Goal: Communication & Community: Answer question/provide support

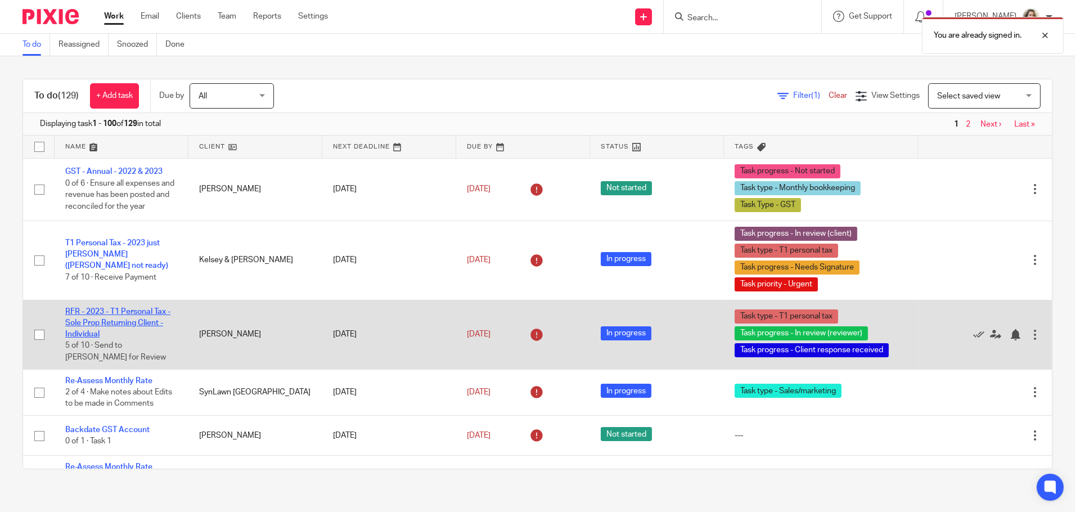
click at [144, 311] on link "RFR - 2023 - T1 Personal Tax - Sole Prop Returning Client - Individual" at bounding box center [117, 323] width 105 height 31
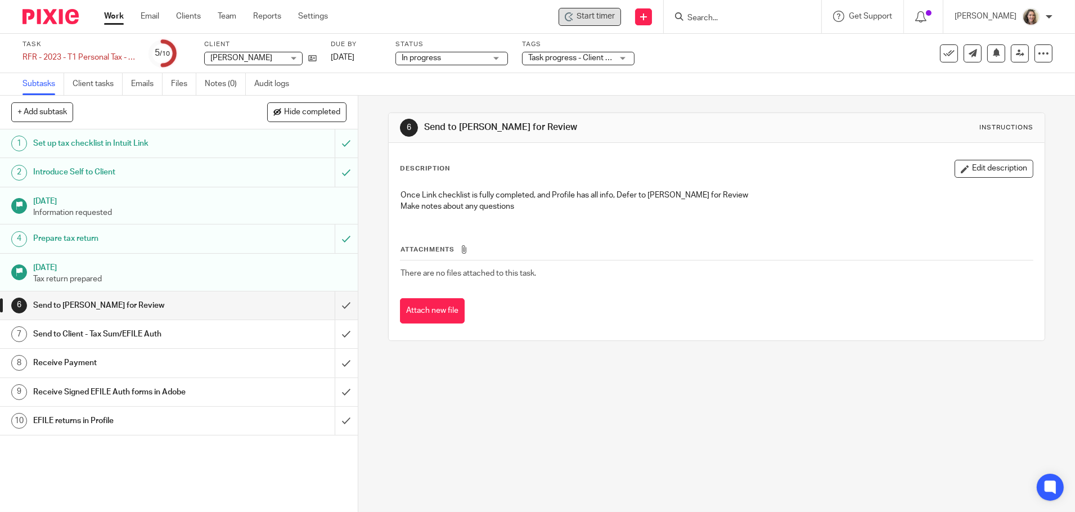
click at [595, 17] on span "Start timer" at bounding box center [596, 17] width 38 height 12
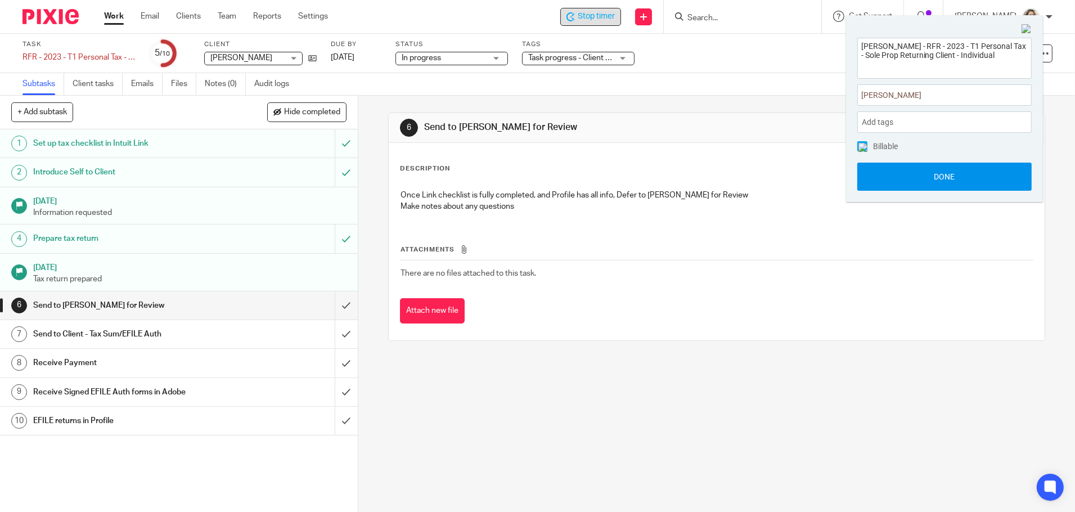
click at [941, 175] on button "Done" at bounding box center [944, 177] width 174 height 28
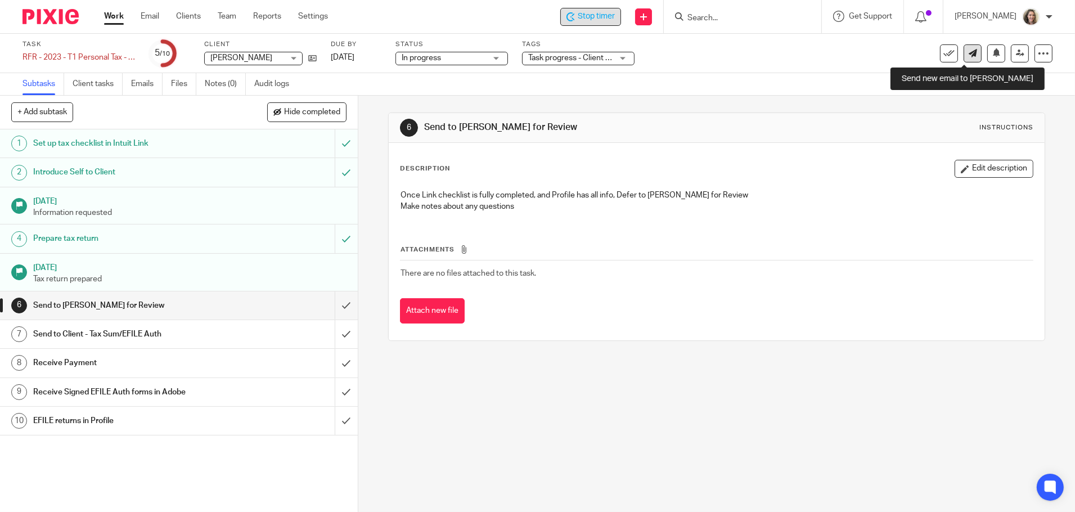
click at [969, 55] on icon at bounding box center [973, 53] width 8 height 8
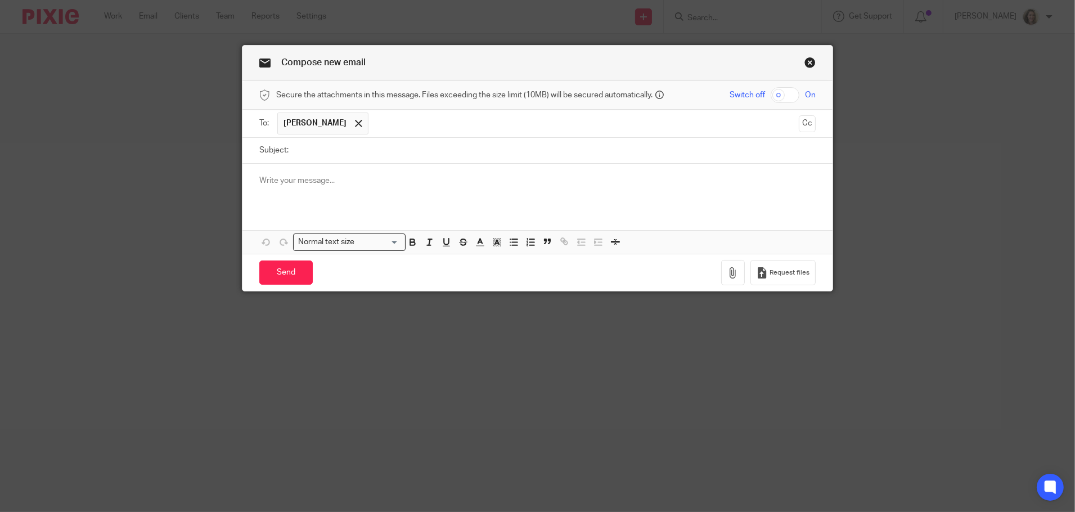
click at [323, 179] on p at bounding box center [537, 180] width 556 height 11
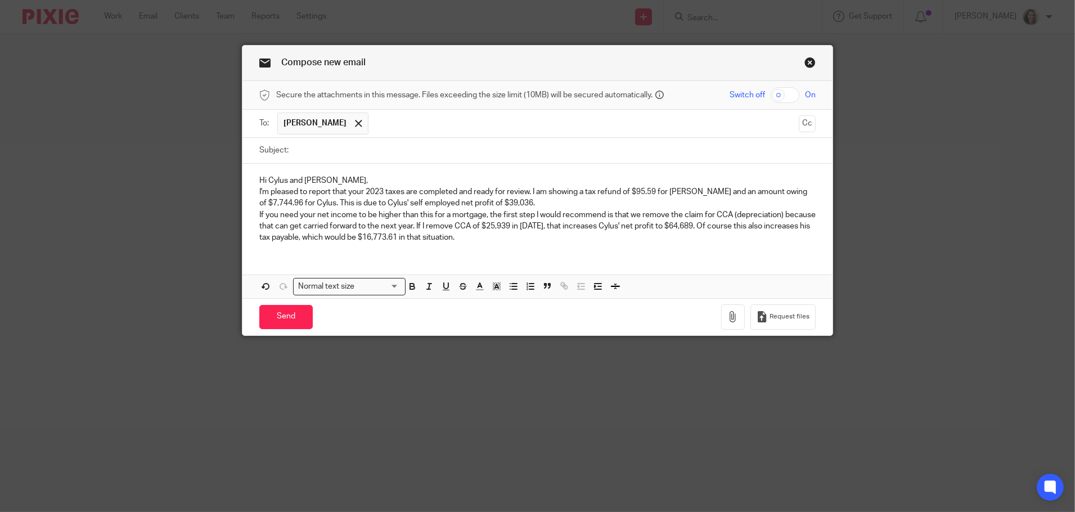
click at [332, 151] on input "Subject:" at bounding box center [554, 150] width 521 height 25
type input "2023 taxes ready"
drag, startPoint x: 335, startPoint y: 177, endPoint x: 284, endPoint y: 179, distance: 51.8
click at [284, 179] on p "Hi Cylus and Serena," at bounding box center [537, 180] width 556 height 11
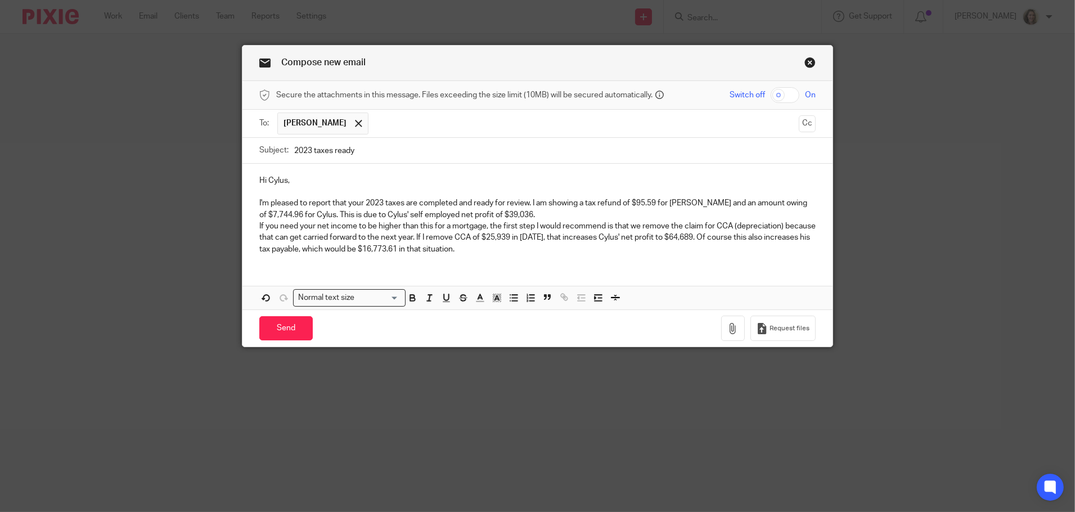
click at [537, 211] on p "I'm pleased to report that your 2023 taxes are completed and ready for review. …" at bounding box center [537, 208] width 556 height 23
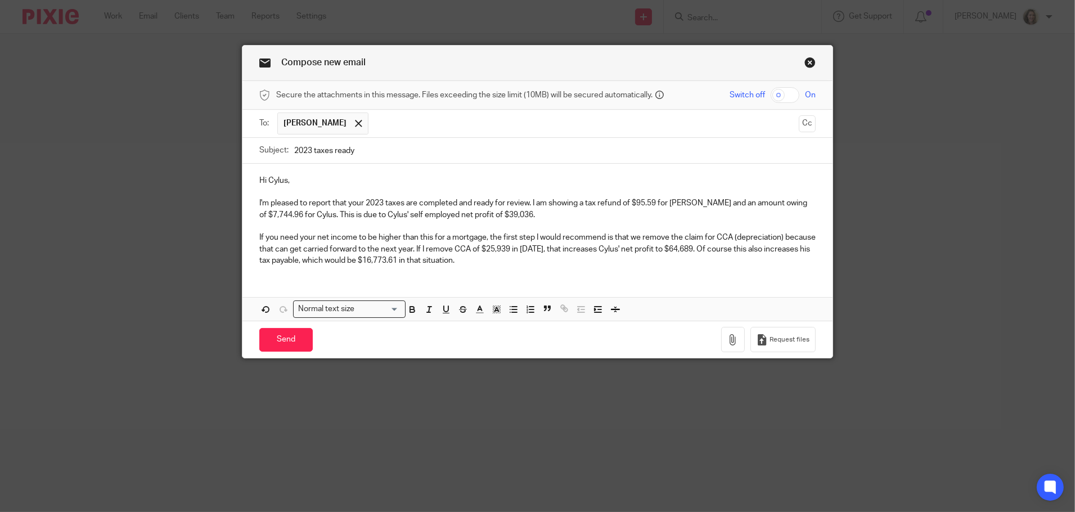
click at [491, 191] on p at bounding box center [537, 191] width 556 height 11
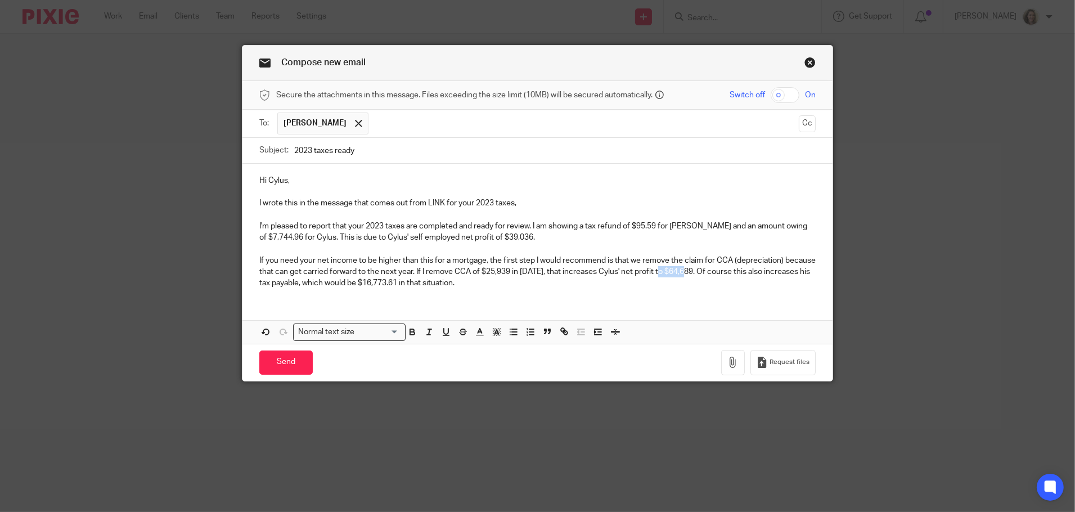
drag, startPoint x: 718, startPoint y: 269, endPoint x: 690, endPoint y: 270, distance: 28.1
click at [690, 270] on p "If you need your net income to be higher than this for a mortgage, the first st…" at bounding box center [537, 272] width 556 height 34
click at [412, 334] on icon "button" at bounding box center [412, 332] width 10 height 10
drag, startPoint x: 442, startPoint y: 281, endPoint x: 403, endPoint y: 283, distance: 39.4
click at [403, 283] on p "If you need your net income to be higher than this for a mortgage, the first st…" at bounding box center [537, 272] width 556 height 34
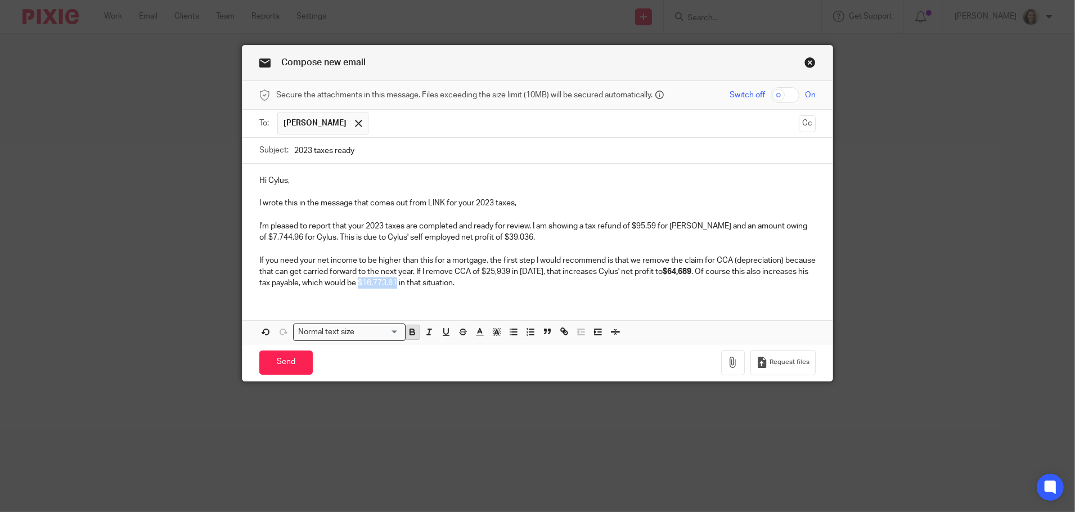
click at [410, 329] on icon "button" at bounding box center [412, 330] width 4 height 3
click at [538, 287] on p "If you need your net income to be higher than this for a mortgage, the first st…" at bounding box center [537, 272] width 556 height 34
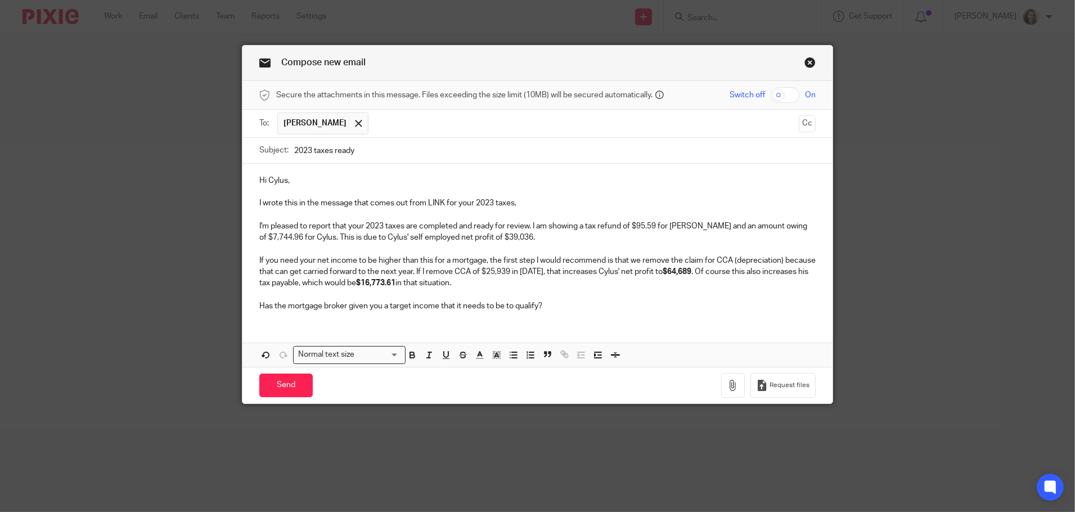
click at [575, 303] on p "Has the mortgage broker given you a target income that it needs to be to qualif…" at bounding box center [537, 305] width 556 height 11
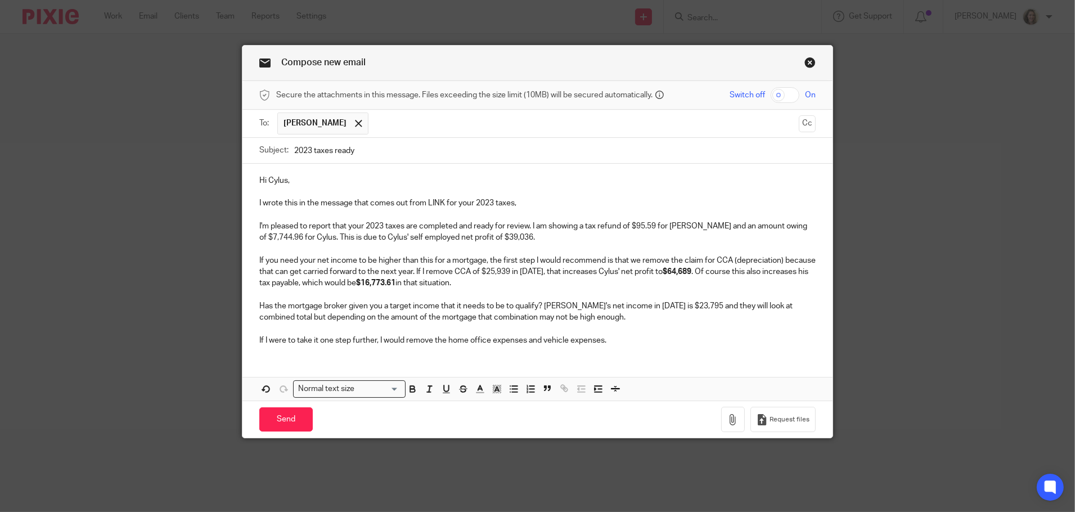
click at [682, 337] on p "If I were to take it one step further, I would remove the home office expenses …" at bounding box center [537, 340] width 556 height 11
drag, startPoint x: 767, startPoint y: 339, endPoint x: 695, endPoint y: 339, distance: 72.0
click at [695, 339] on p "If I were to take it one step further, I would remove the home office expenses …" at bounding box center [537, 340] width 556 height 11
click at [410, 390] on icon "button" at bounding box center [412, 390] width 5 height 3
click at [798, 339] on p "If I were to take it one step further, I would remove the home office expenses …" at bounding box center [537, 340] width 556 height 11
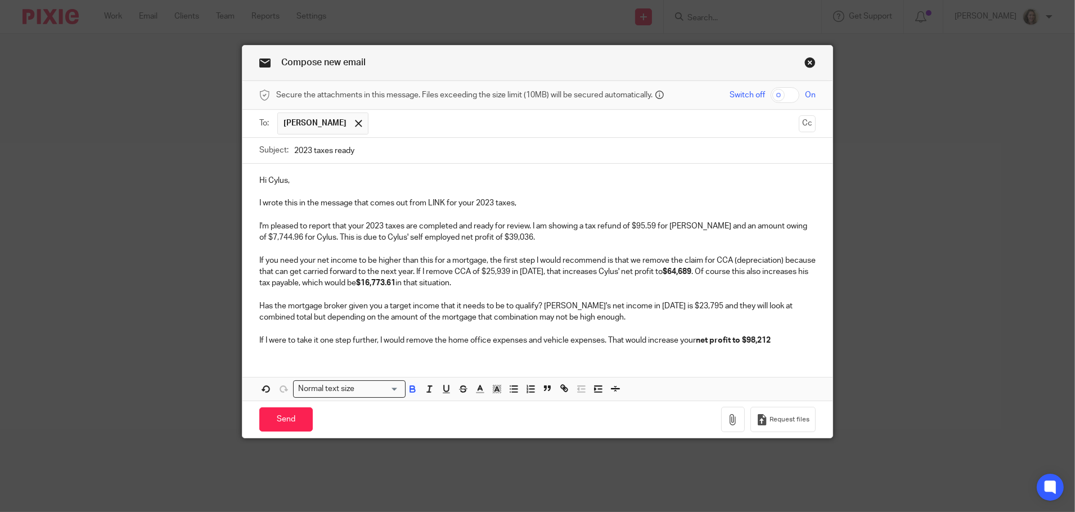
click at [798, 339] on p "If I were to take it one step further, I would remove the home office expenses …" at bounding box center [537, 340] width 556 height 11
click at [799, 340] on p "If I were to take it one step further, I would remove the home office expenses …" at bounding box center [537, 340] width 556 height 11
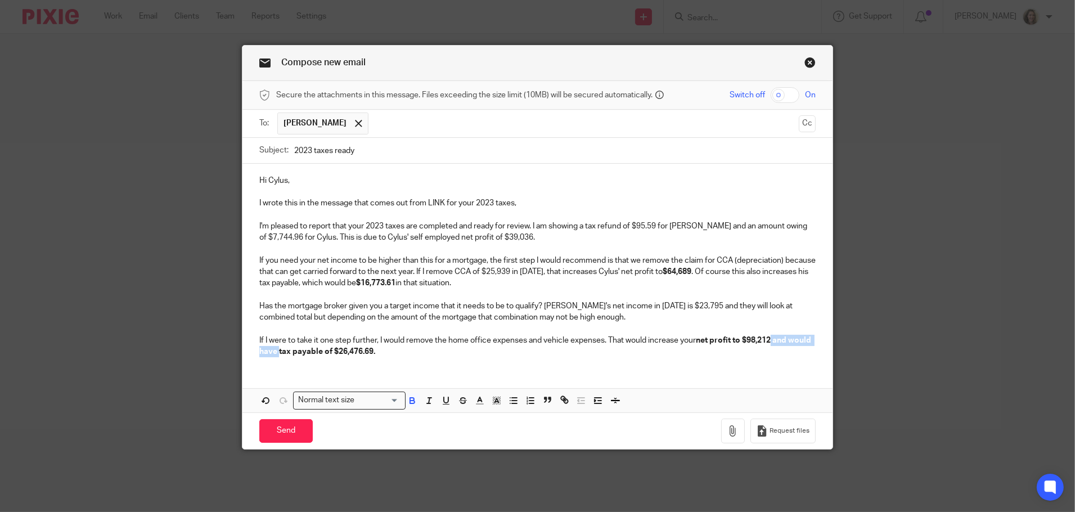
drag, startPoint x: 274, startPoint y: 350, endPoint x: 768, endPoint y: 336, distance: 494.1
click at [768, 336] on strong "net profit to $98,212 and would have tax payable of $26,476.69." at bounding box center [536, 345] width 554 height 19
click at [400, 402] on div "Loading..." at bounding box center [402, 399] width 5 height 14
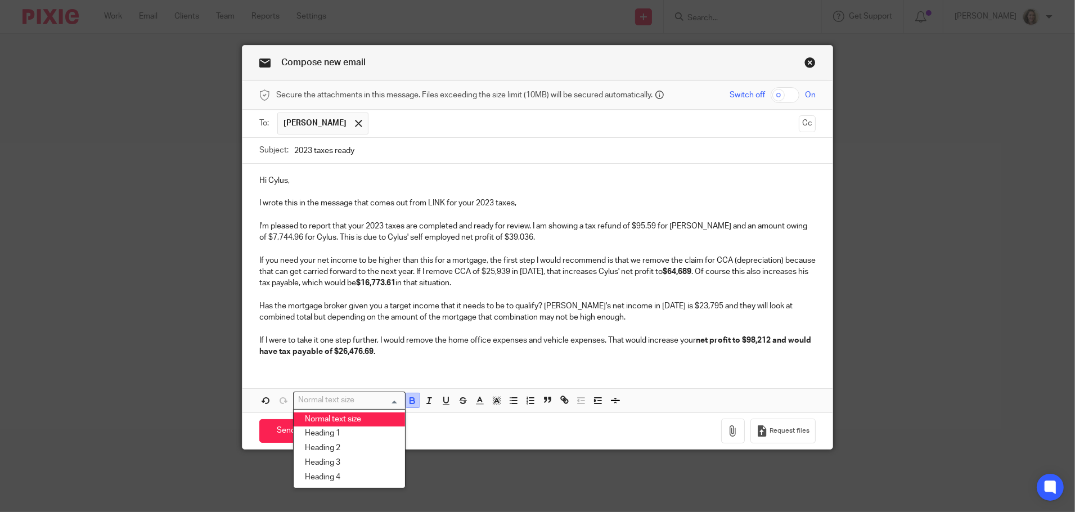
click at [410, 398] on icon "button" at bounding box center [412, 399] width 4 height 3
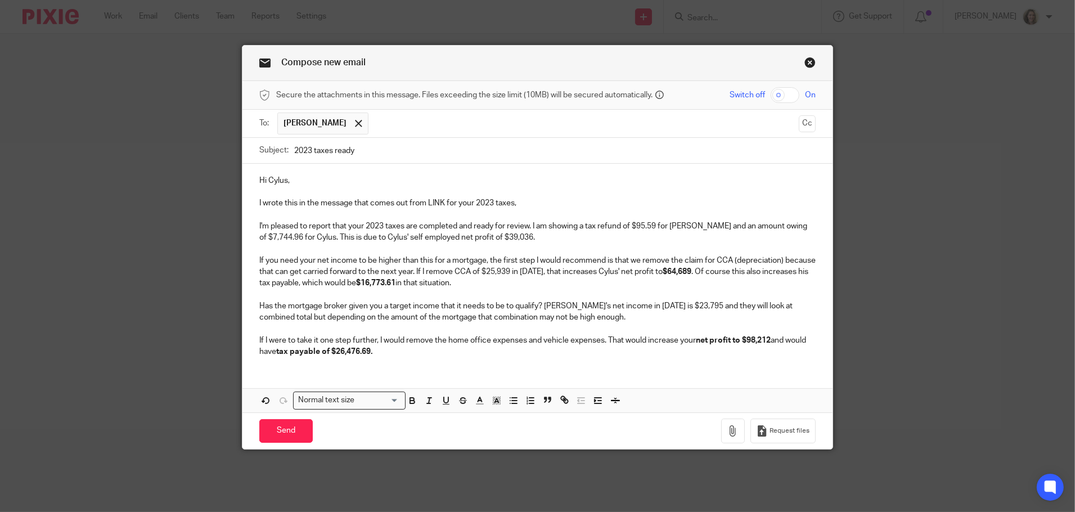
click at [405, 356] on p "If I were to take it one step further, I would remove the home office expenses …" at bounding box center [537, 346] width 556 height 23
drag, startPoint x: 694, startPoint y: 224, endPoint x: 632, endPoint y: 224, distance: 61.9
click at [632, 224] on p "I'm pleased to report that your 2023 taxes are completed and ready for review. …" at bounding box center [537, 232] width 556 height 23
click at [407, 398] on icon "button" at bounding box center [412, 400] width 10 height 10
drag, startPoint x: 322, startPoint y: 237, endPoint x: 254, endPoint y: 236, distance: 68.1
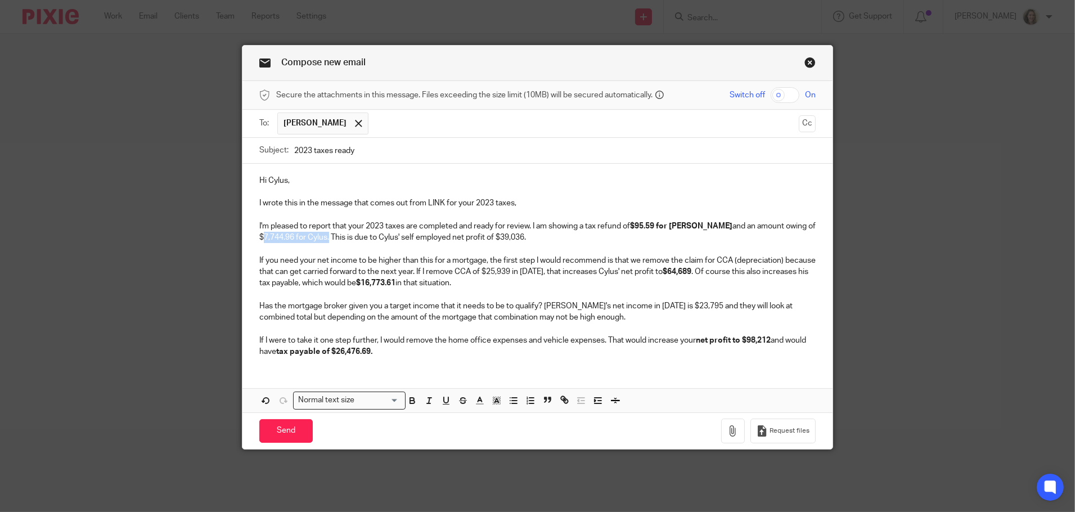
click at [254, 236] on div "Hi Cylus, I wrote this in the message that comes out from LINK for your 2023 ta…" at bounding box center [537, 265] width 590 height 202
click at [412, 398] on icon "button" at bounding box center [412, 400] width 10 height 10
drag, startPoint x: 524, startPoint y: 234, endPoint x: 455, endPoint y: 235, distance: 69.8
click at [455, 235] on p "I'm pleased to report that your 2023 taxes are completed and ready for review. …" at bounding box center [537, 232] width 556 height 23
click at [408, 398] on icon "button" at bounding box center [412, 400] width 10 height 10
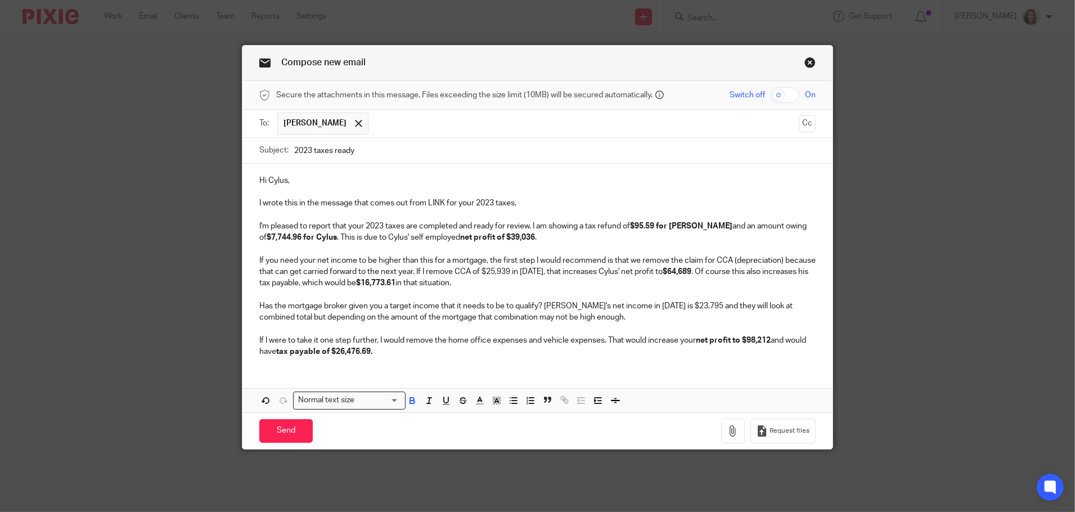
click at [421, 350] on p "If I were to take it one step further, I would remove the home office expenses …" at bounding box center [537, 346] width 556 height 23
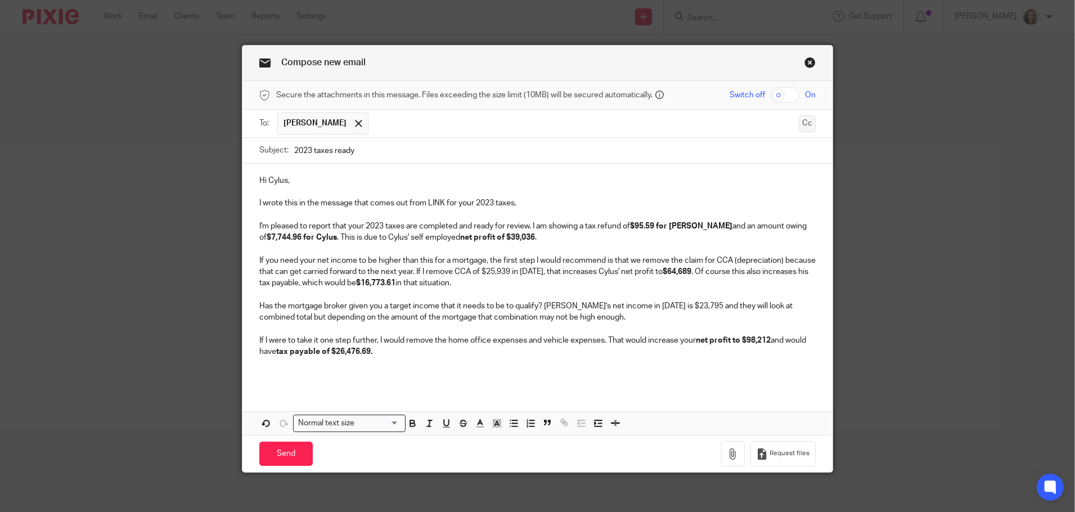
click at [799, 124] on button "Cc" at bounding box center [807, 123] width 17 height 17
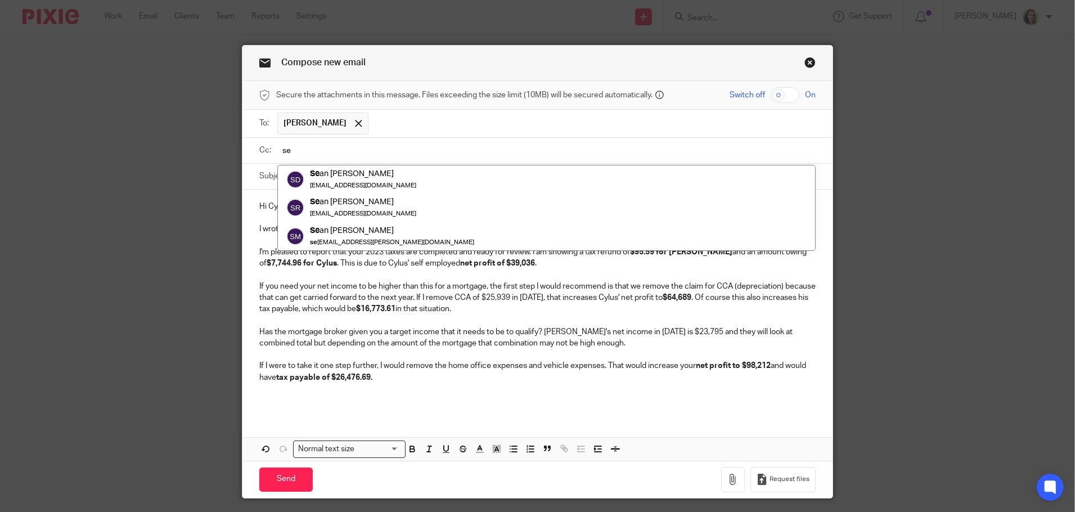
type input "s"
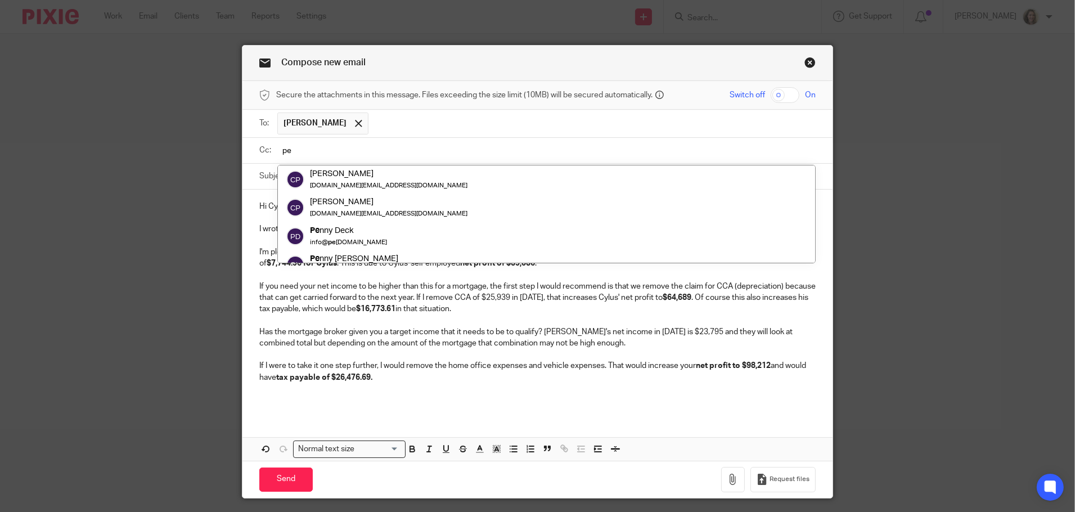
type input "p"
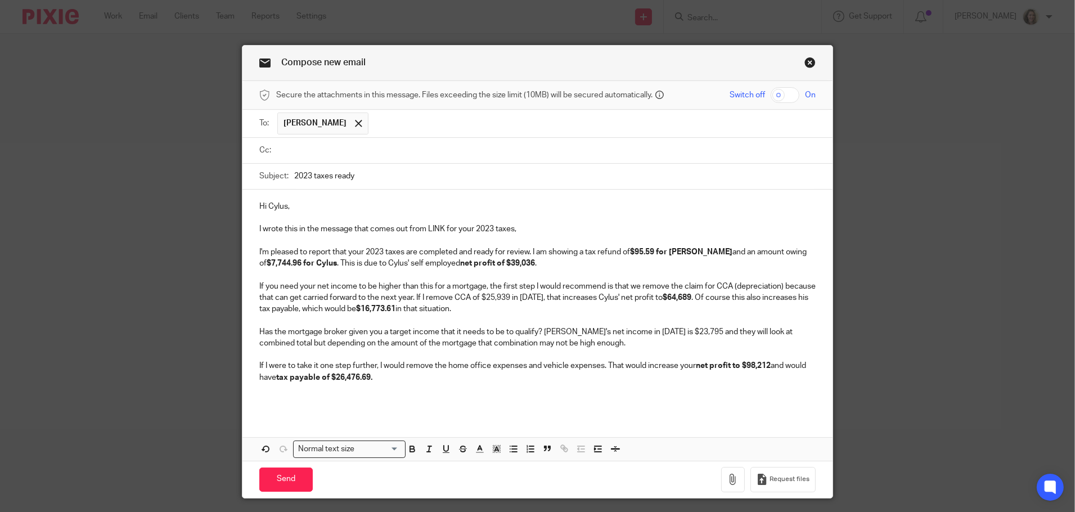
paste input "serena.tylee@gmail.com"
type input "serena.tylee@gmail.com"
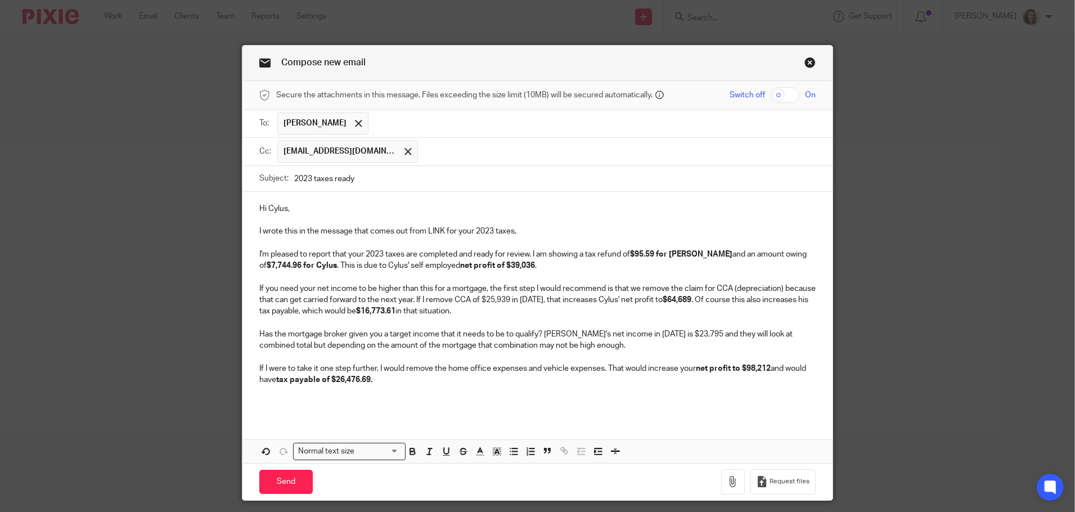
click at [541, 233] on p "I wrote this in the message that comes out from LINK for your 2023 taxes," at bounding box center [537, 231] width 556 height 11
drag, startPoint x: 530, startPoint y: 231, endPoint x: 248, endPoint y: 224, distance: 281.9
click at [248, 224] on div "Hi Cylus, I wrote this in the message that comes out from LINK for your 2023 ta…" at bounding box center [537, 304] width 590 height 225
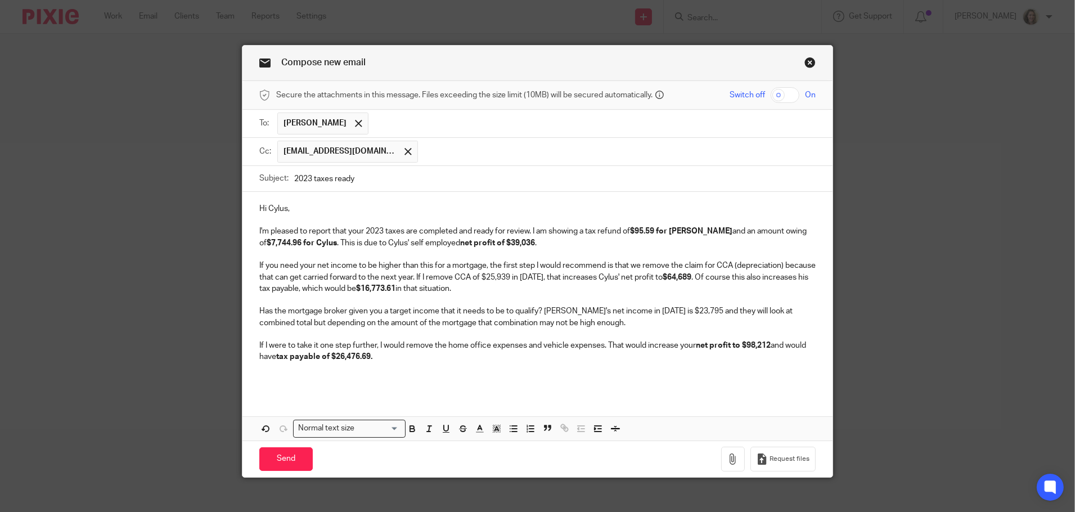
click at [389, 377] on p at bounding box center [537, 379] width 556 height 11
click at [444, 343] on p "If I were to take it one step further, I would remove the home office expenses …" at bounding box center [537, 351] width 556 height 23
click at [753, 308] on p "Has the mortgage broker given you a target income that it needs to be to qualif…" at bounding box center [537, 316] width 556 height 23
click at [269, 320] on p "Has the mortgage broker given you a target income that it needs to be to qualif…" at bounding box center [537, 316] width 556 height 23
click at [343, 375] on p at bounding box center [537, 379] width 556 height 11
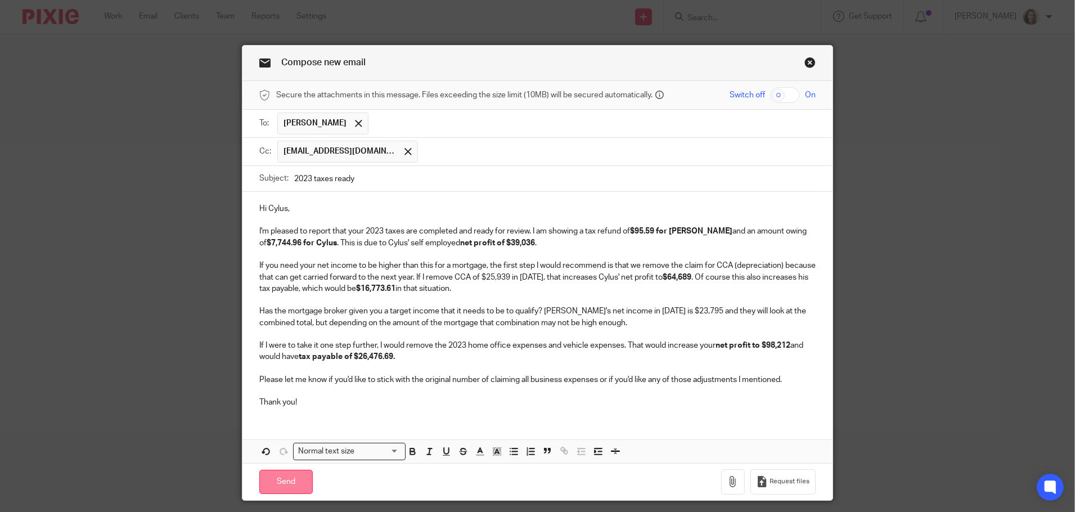
click at [284, 479] on input "Send" at bounding box center [285, 482] width 53 height 24
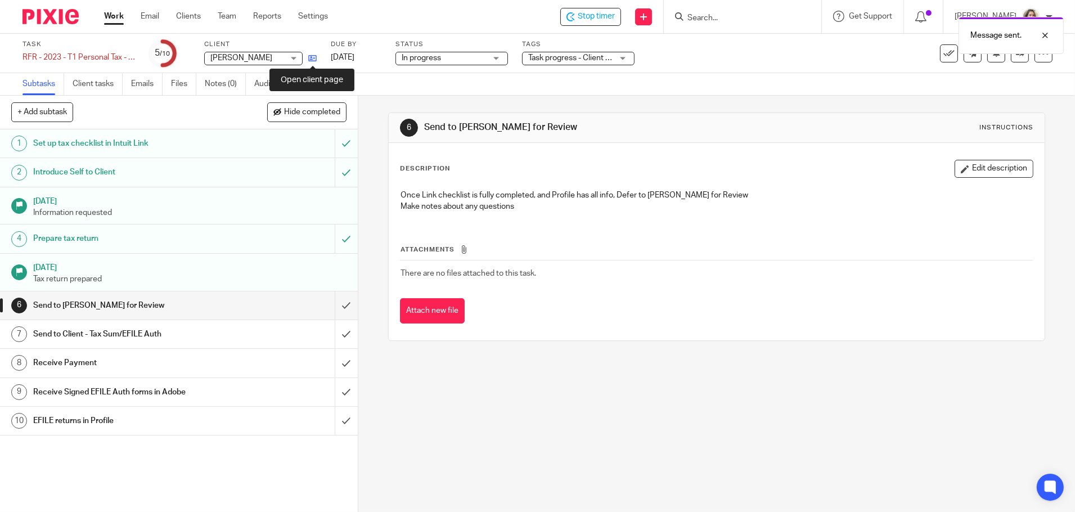
click at [313, 56] on icon at bounding box center [312, 58] width 8 height 8
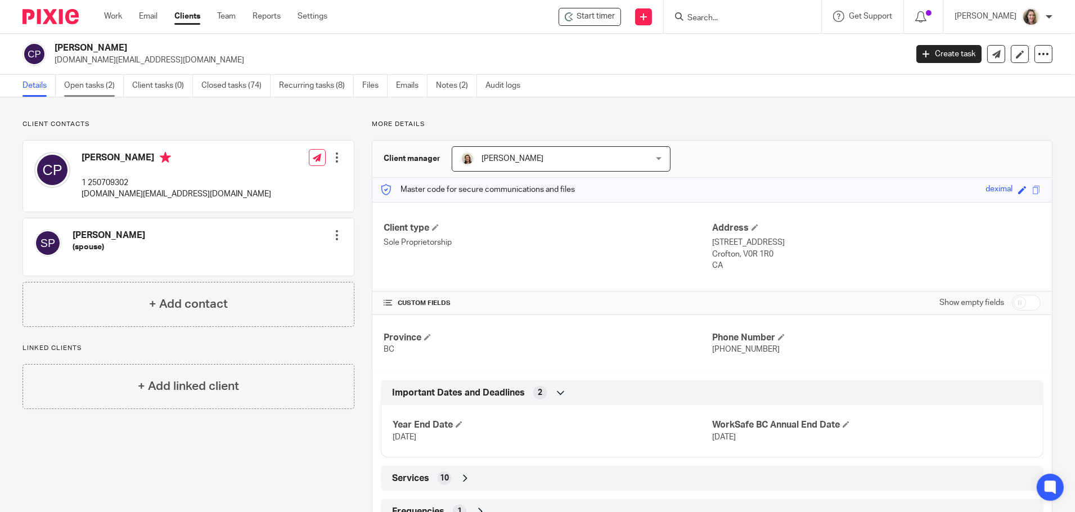
click at [99, 84] on link "Open tasks (2)" at bounding box center [94, 86] width 60 height 22
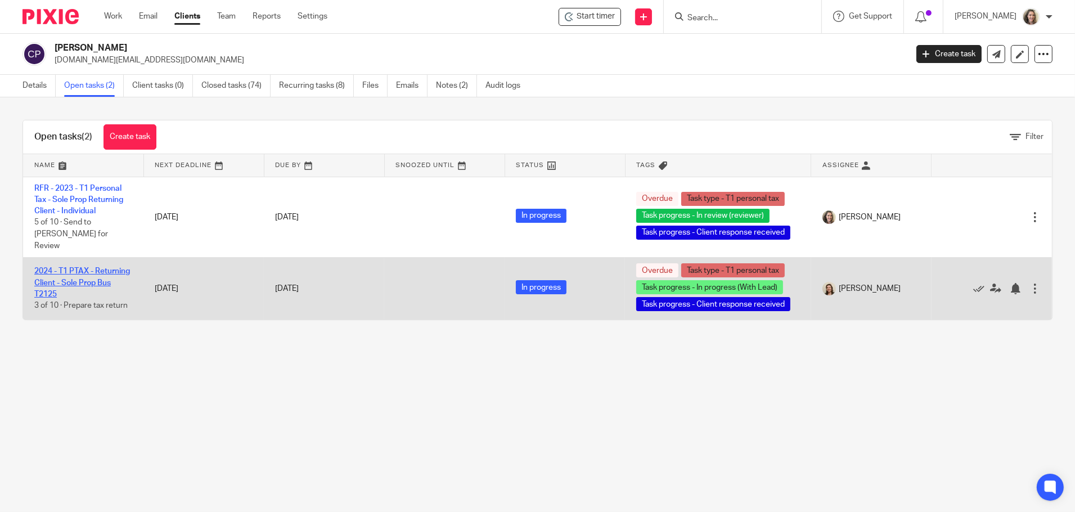
click at [82, 268] on link "2024 - T1 PTAX - Returning Client - Sole Prop Bus T2125" at bounding box center [82, 282] width 96 height 31
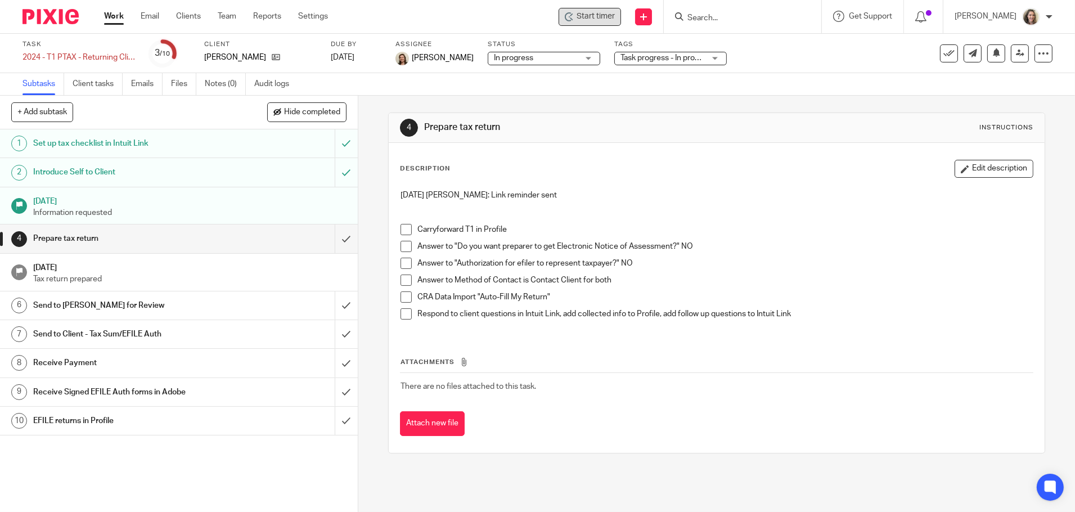
click at [613, 19] on span "Start timer" at bounding box center [596, 17] width 38 height 12
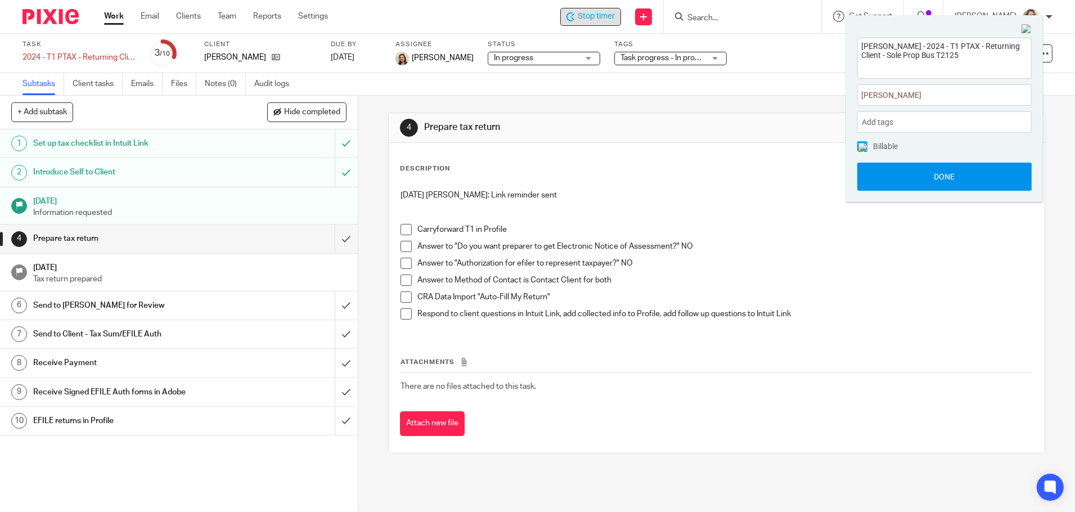
click at [956, 174] on button "Done" at bounding box center [944, 177] width 174 height 28
